Goal: Find contact information

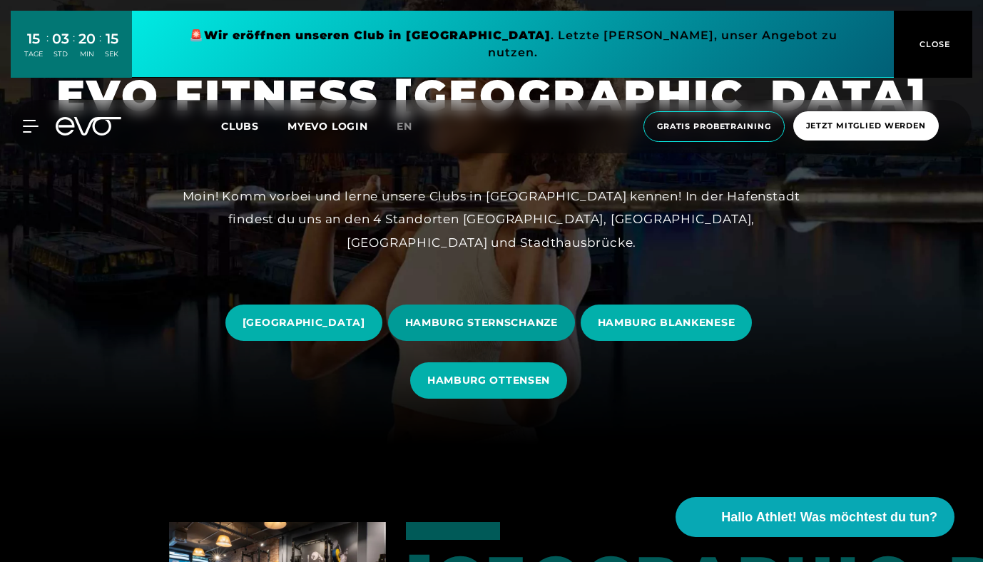
scroll to position [178, 0]
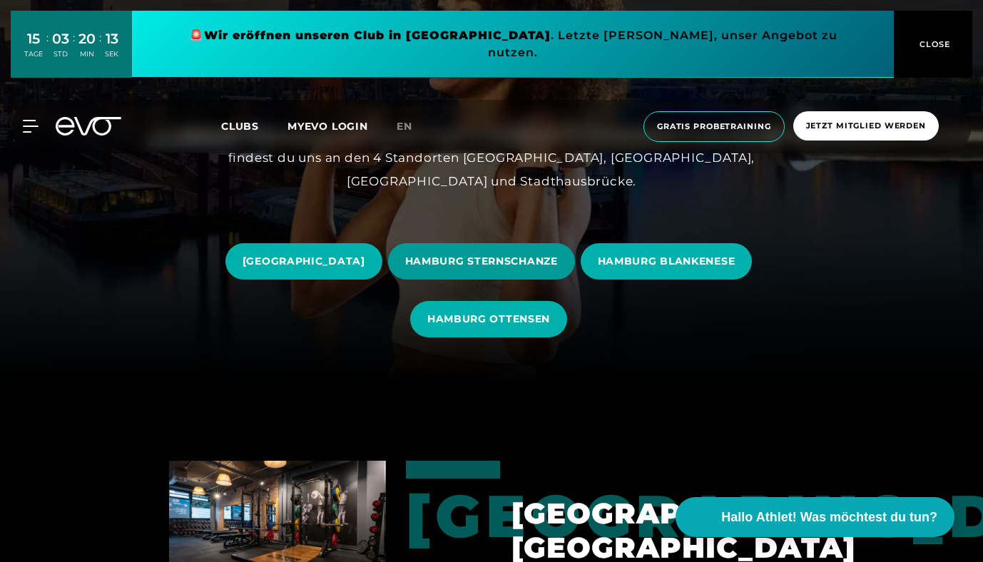
click at [497, 266] on span "HAMBURG STERNSCHANZE" at bounding box center [481, 261] width 153 height 15
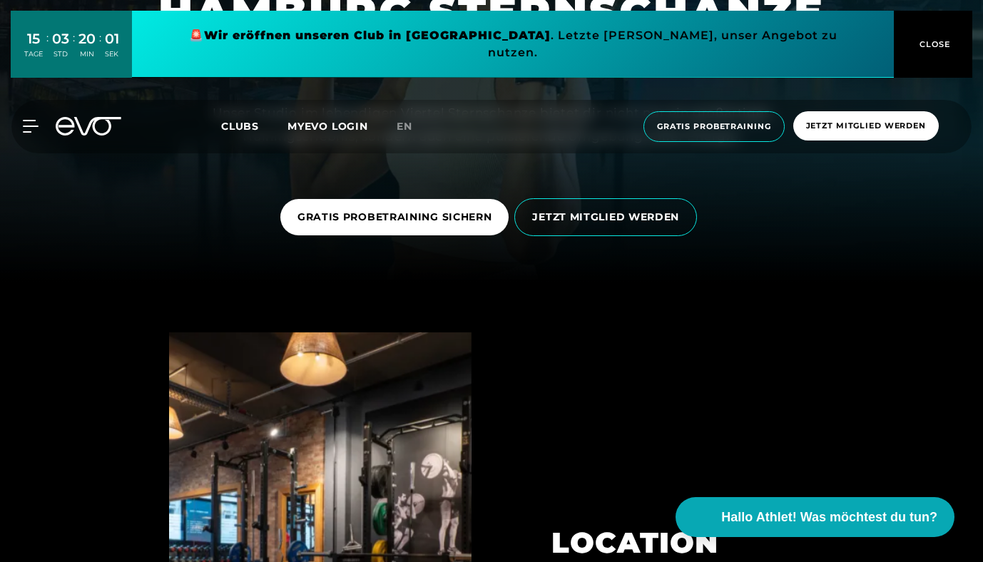
scroll to position [78, 0]
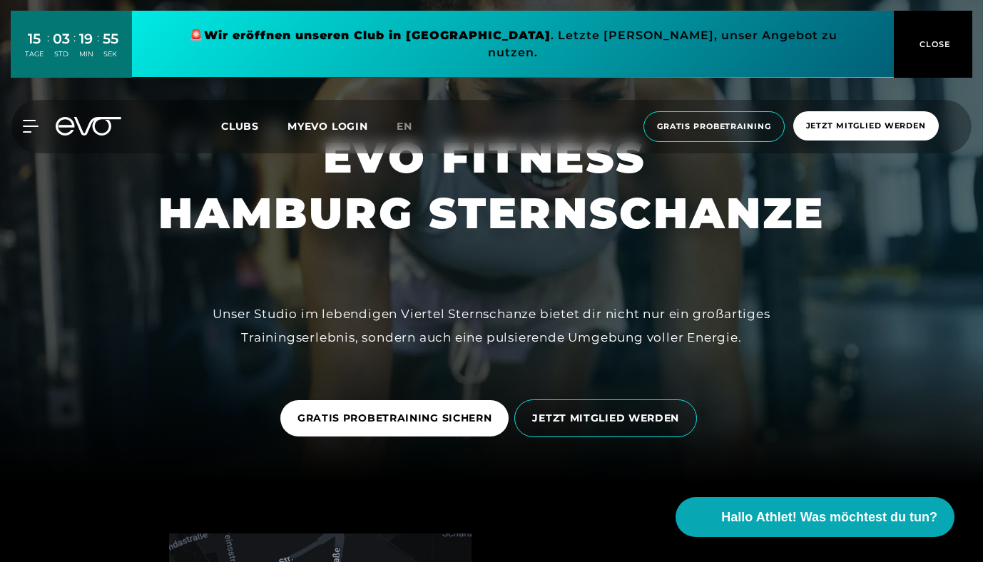
click at [244, 120] on span "Clubs" at bounding box center [240, 126] width 38 height 13
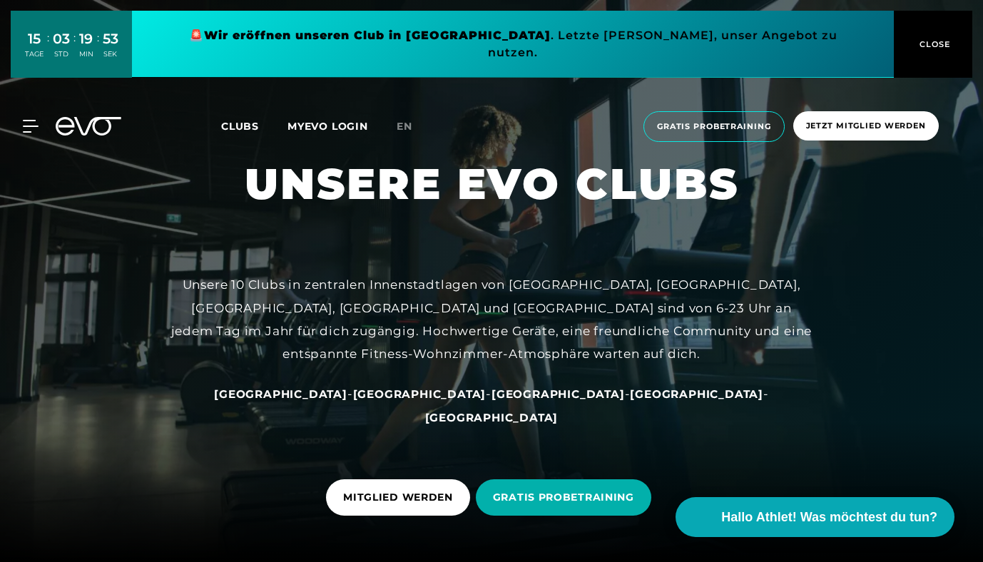
click at [320, 401] on span "[GEOGRAPHIC_DATA]" at bounding box center [280, 394] width 133 height 14
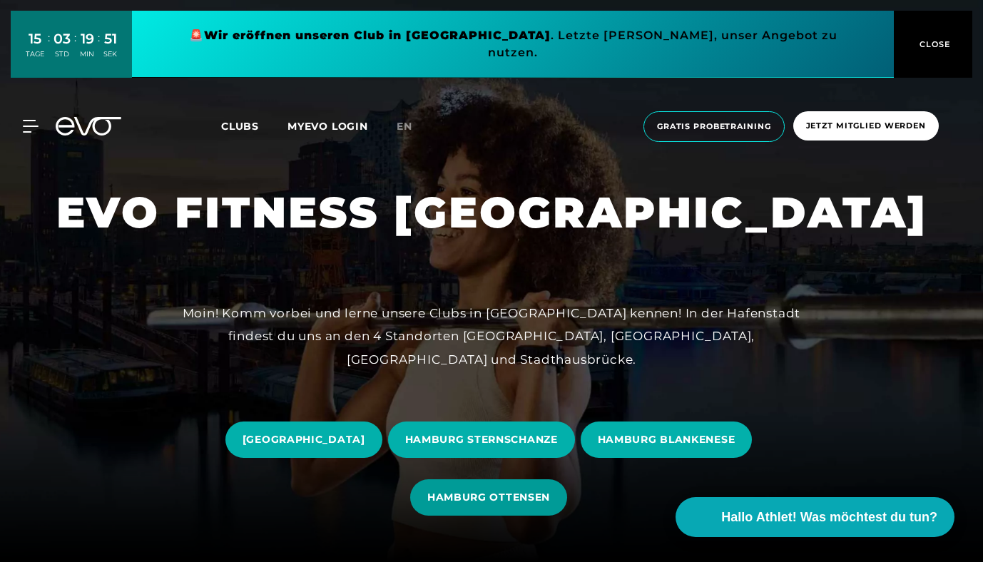
click at [520, 499] on span "HAMBURG OTTENSEN" at bounding box center [488, 497] width 123 height 15
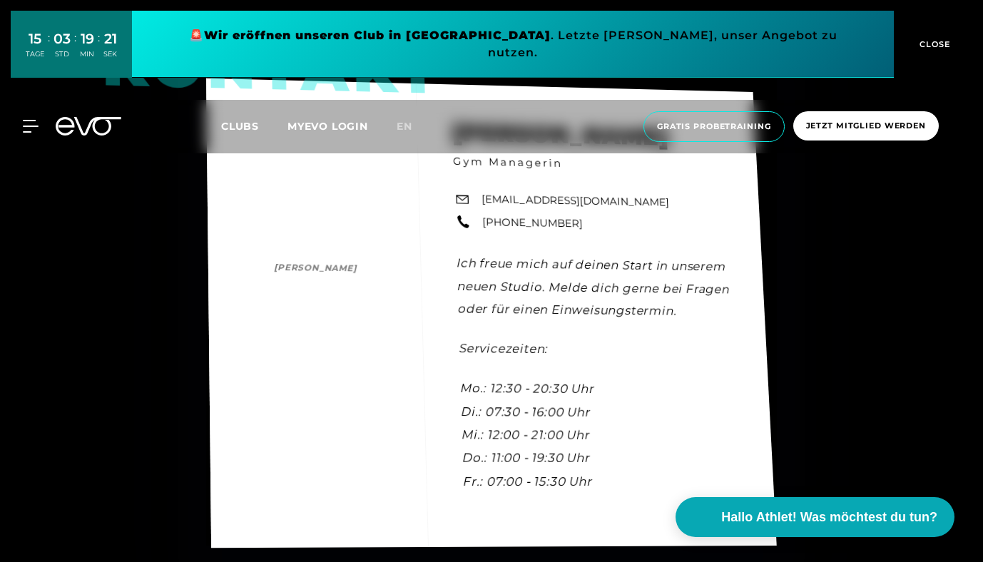
scroll to position [3783, 0]
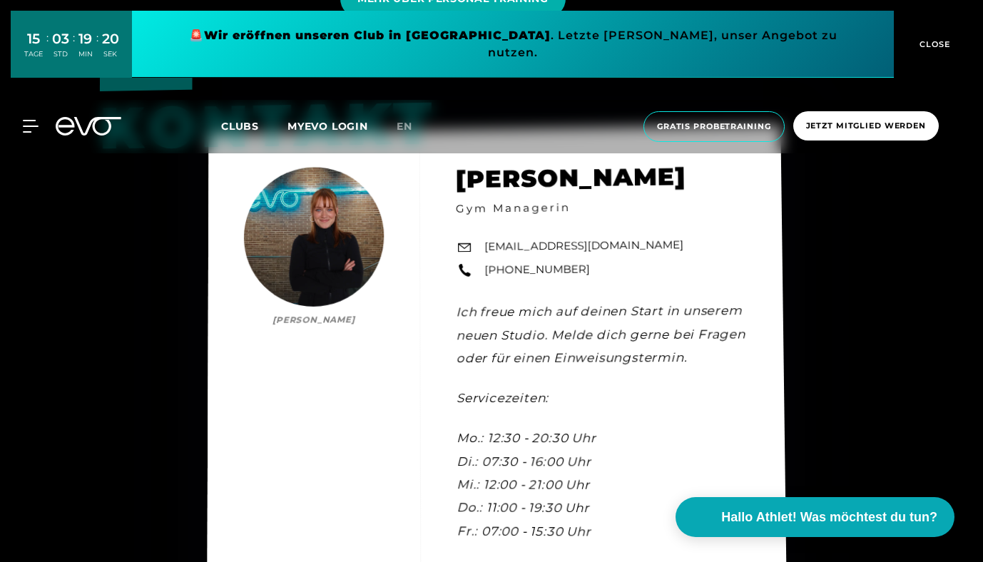
click at [515, 255] on link "[EMAIL_ADDRESS][DOMAIN_NAME]" at bounding box center [583, 246] width 199 height 18
